Goal: Find specific page/section: Find specific page/section

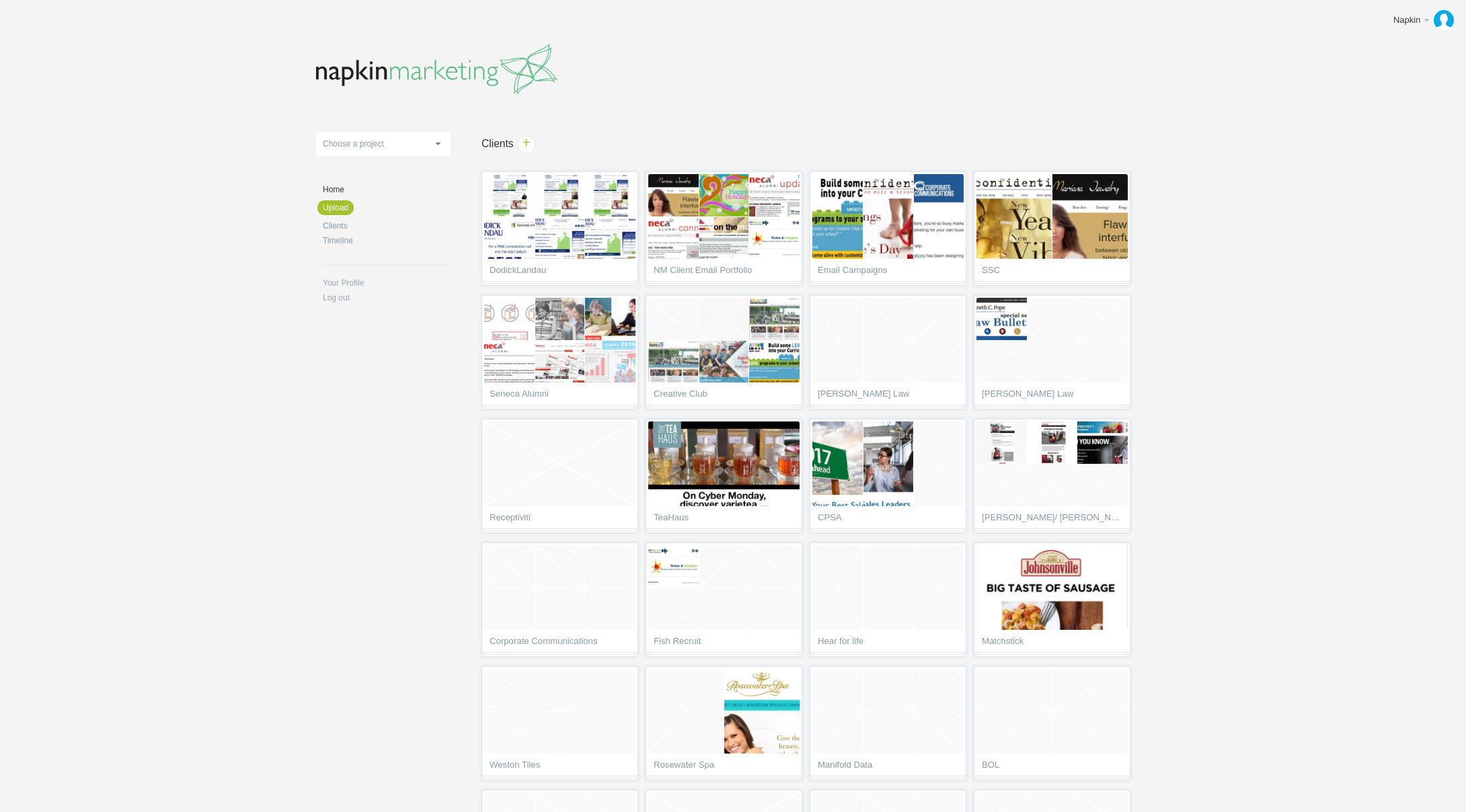
click at [1175, 411] on body "Napkin Edit profile Log out Upload 11-1 & 11-2 2016 eNews Redesign 2021 Templat…" at bounding box center [733, 406] width 1466 height 812
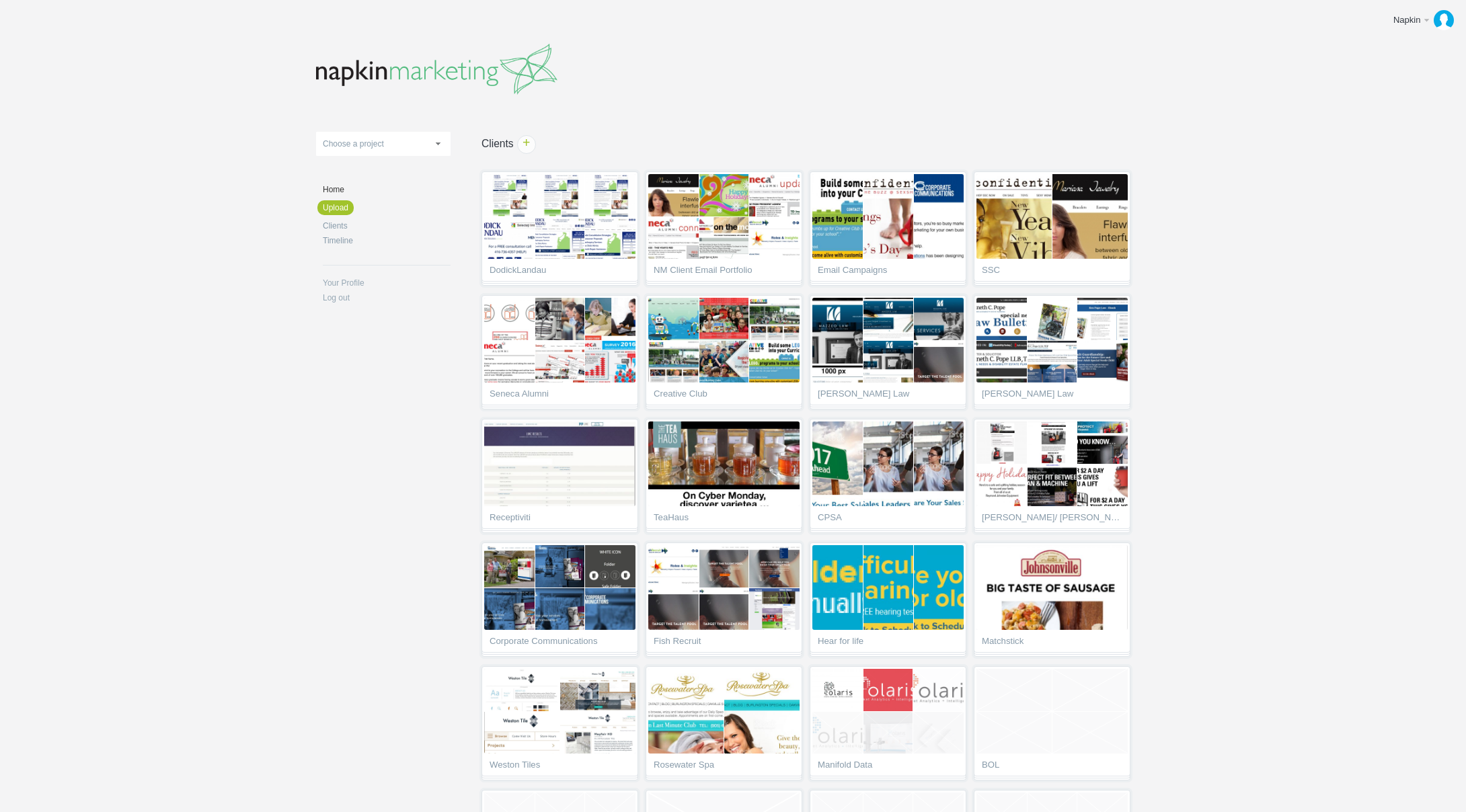
scroll to position [3699, 0]
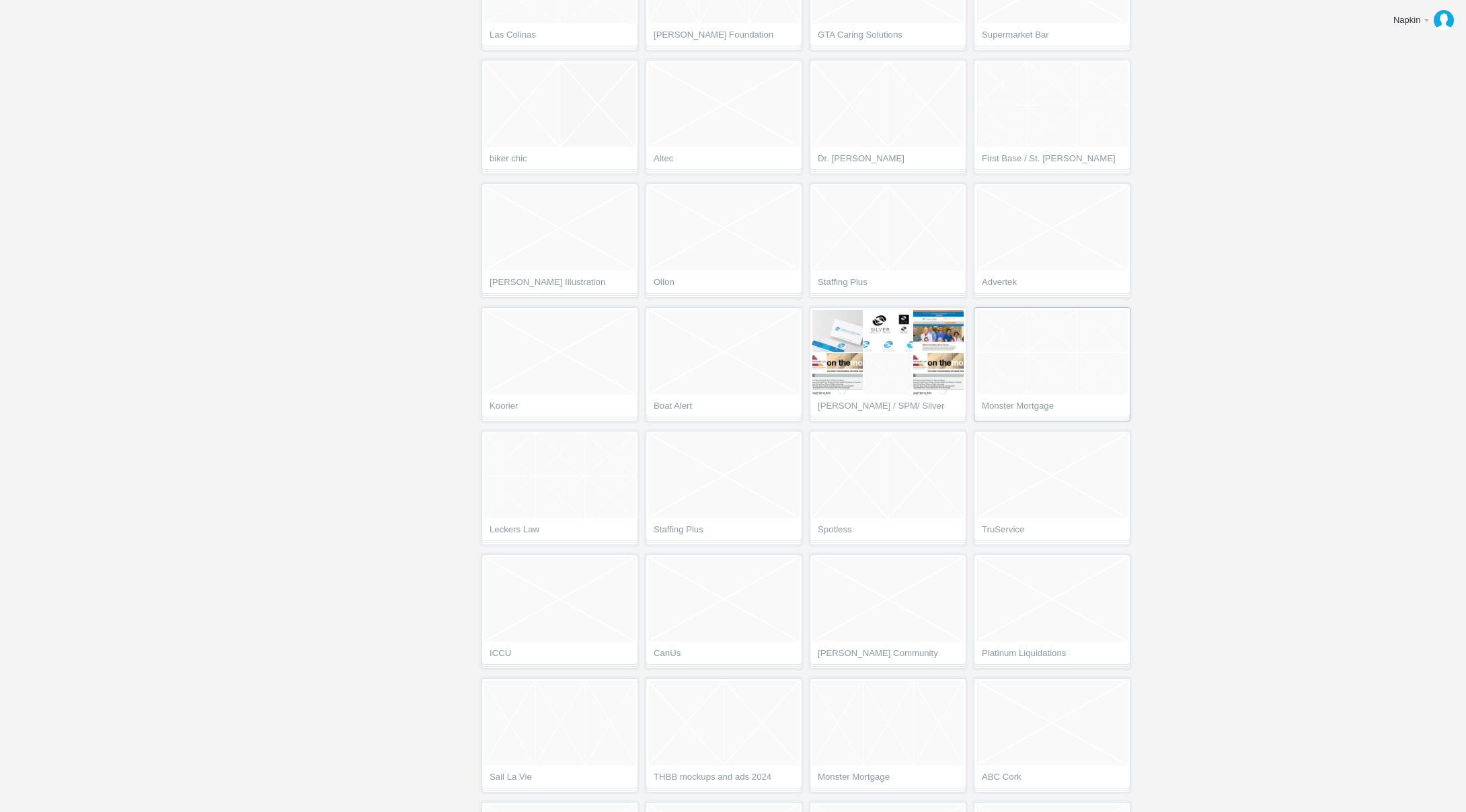
click at [1044, 398] on link "Empty Project Monster Mortgage" at bounding box center [1052, 364] width 157 height 114
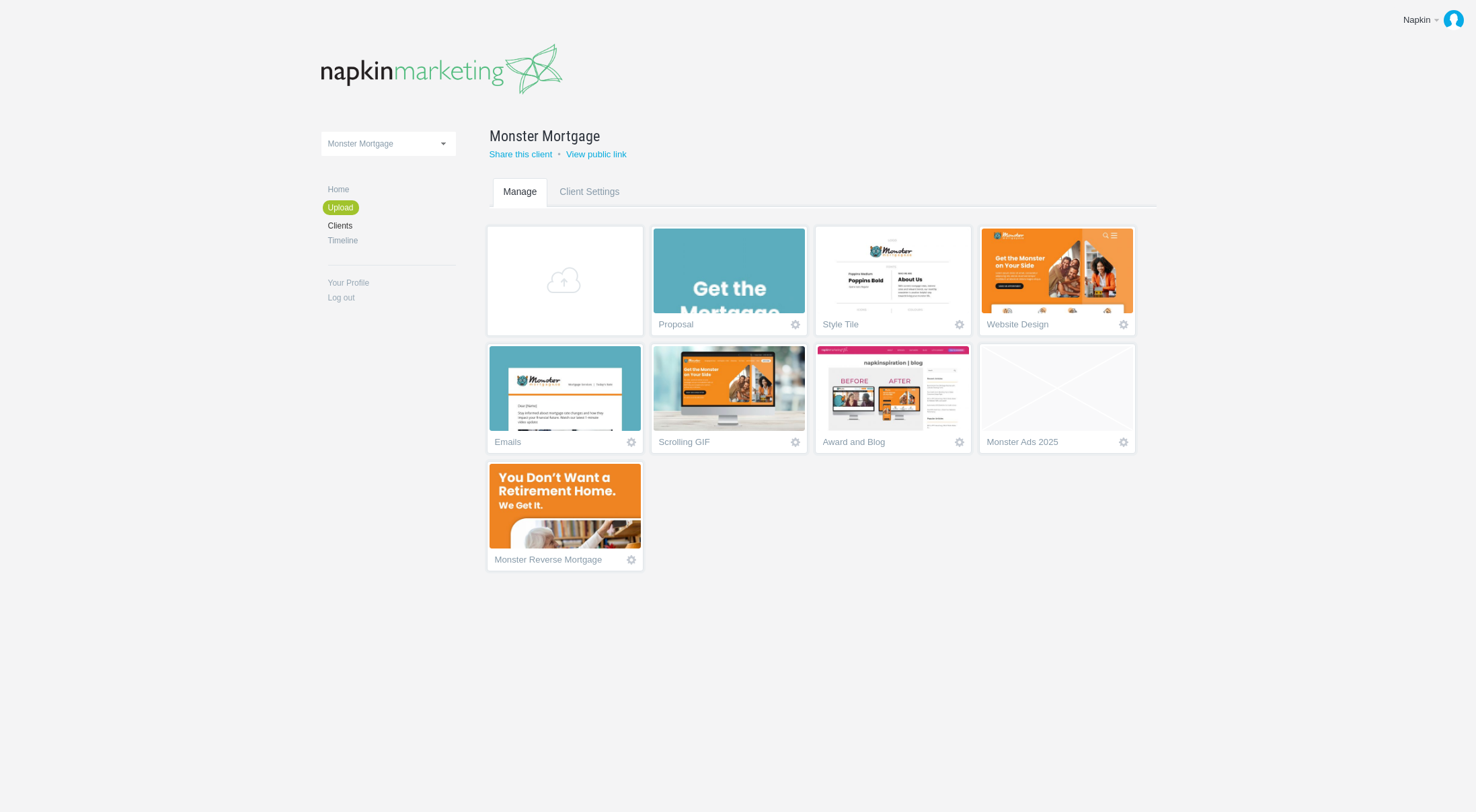
click at [1060, 406] on span "Empty project" at bounding box center [1057, 389] width 152 height 85
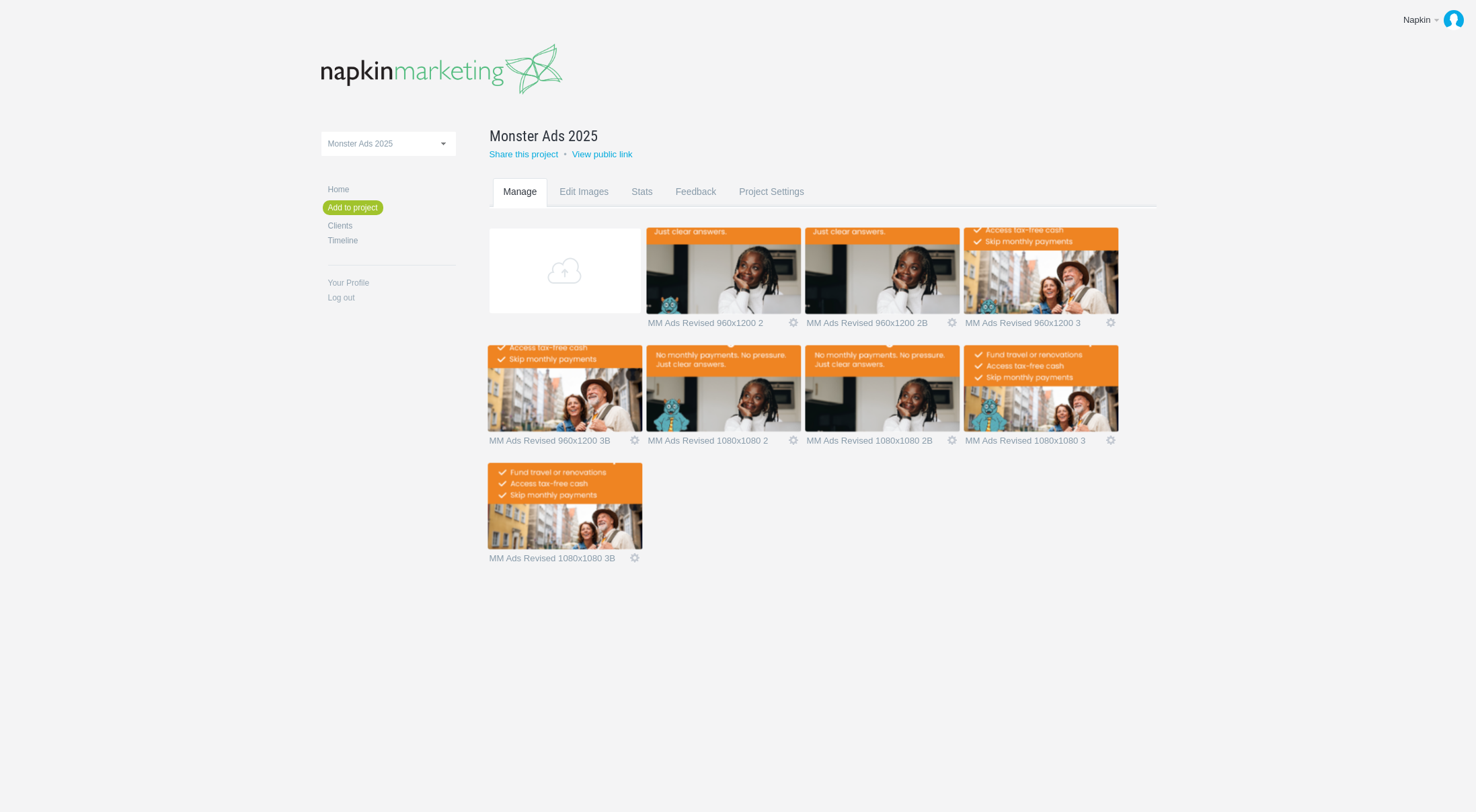
click at [933, 53] on header at bounding box center [738, 66] width 834 height 78
